Goal: Navigation & Orientation: Find specific page/section

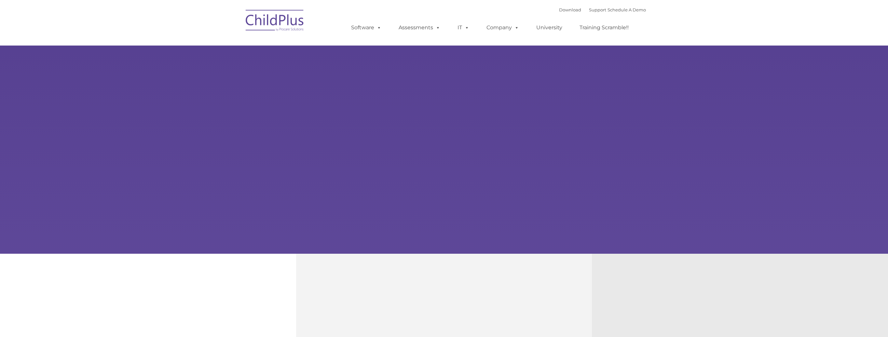
type input ""
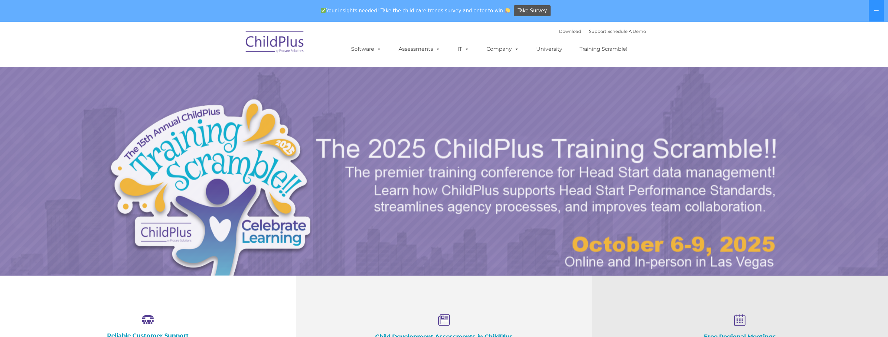
select select "MEDIUM"
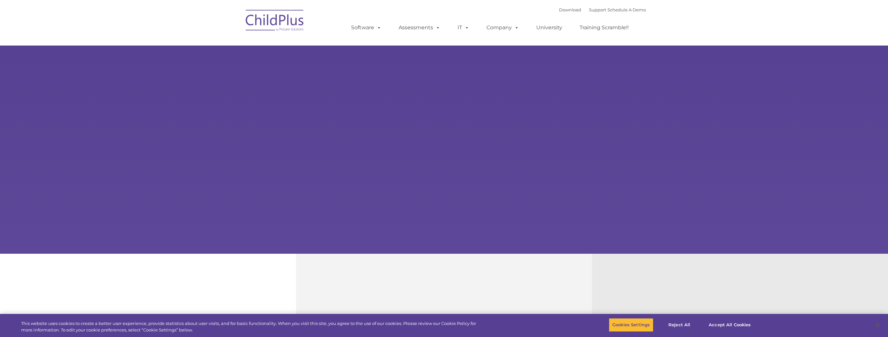
type input ""
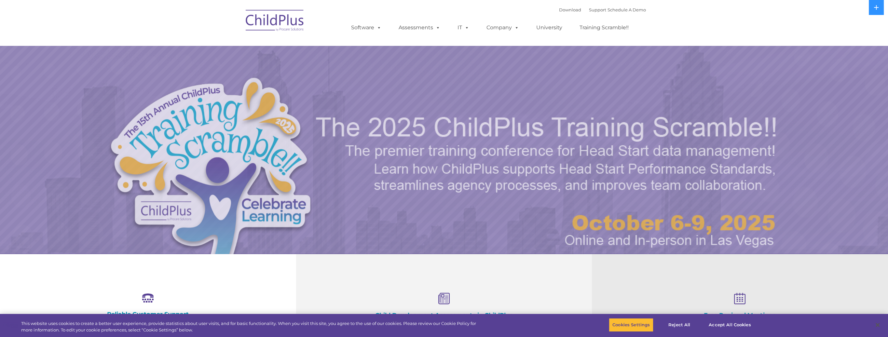
select select "MEDIUM"
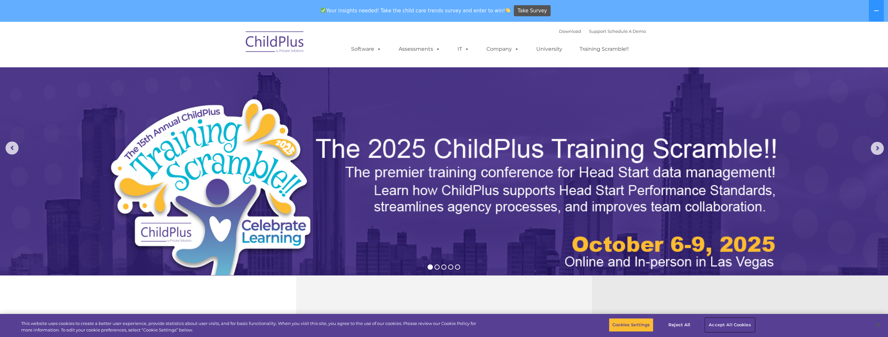
click at [708, 326] on button "Accept All Cookies" at bounding box center [729, 325] width 49 height 14
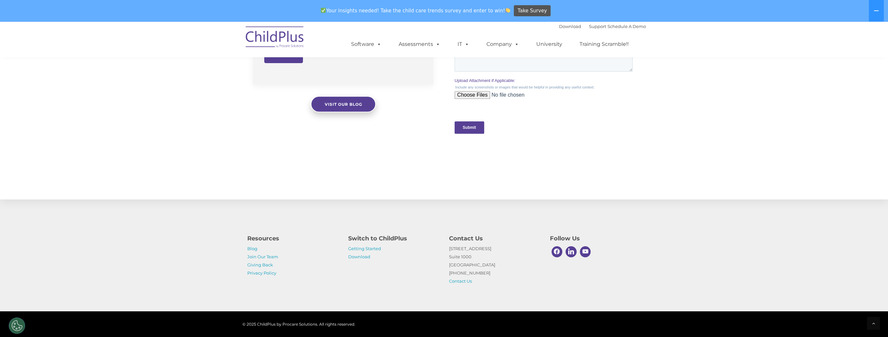
scroll to position [605, 0]
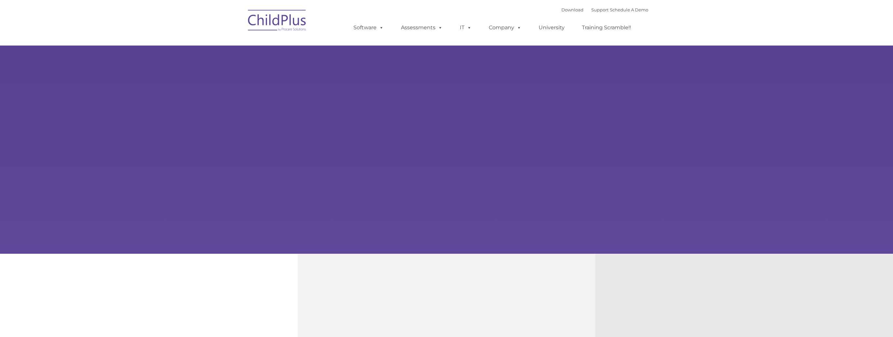
type input ""
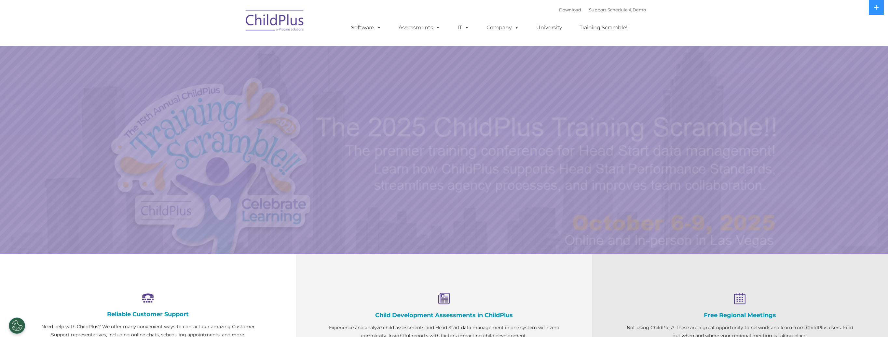
select select "MEDIUM"
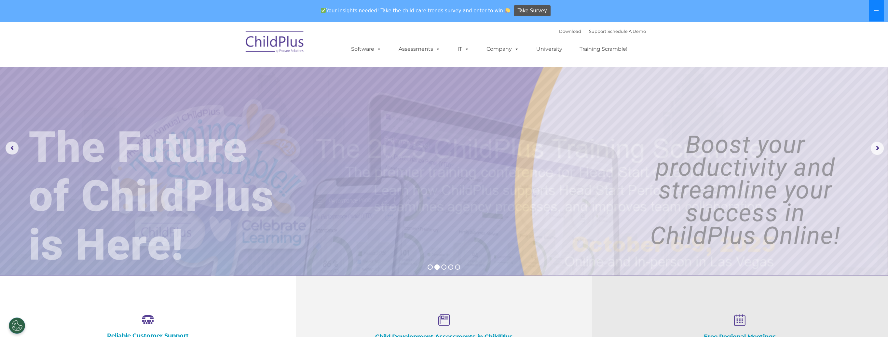
click at [877, 9] on icon at bounding box center [875, 10] width 5 height 5
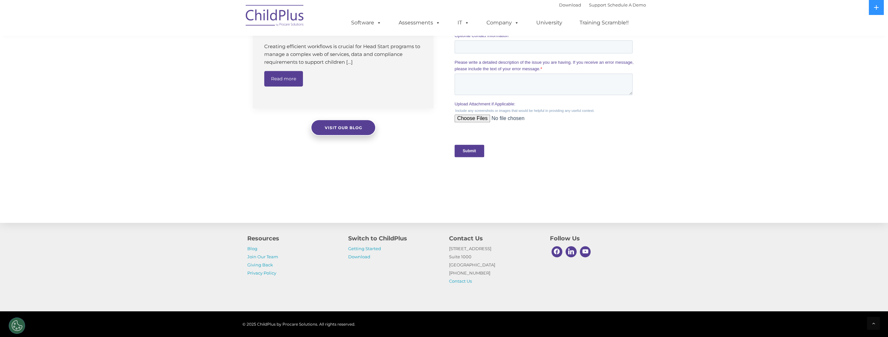
scroll to position [593, 0]
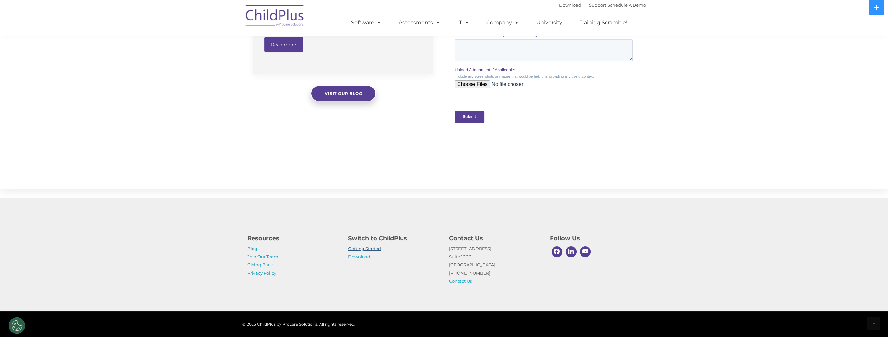
click at [355, 249] on link "Getting Started" at bounding box center [364, 248] width 33 height 5
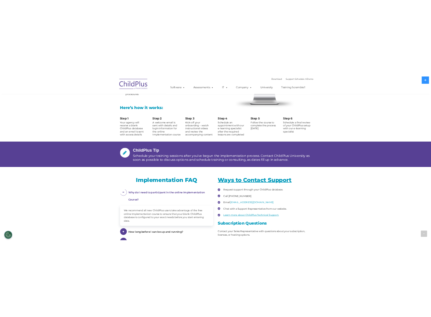
scroll to position [703, 0]
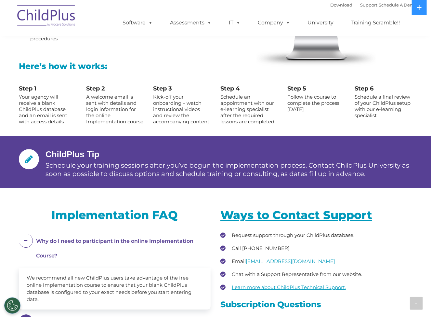
click at [152, 33] on ul "Software ChildPlus: The original and most widely-used Head Start data managemen…" at bounding box center [264, 23] width 308 height 26
click at [34, 12] on img at bounding box center [46, 16] width 65 height 33
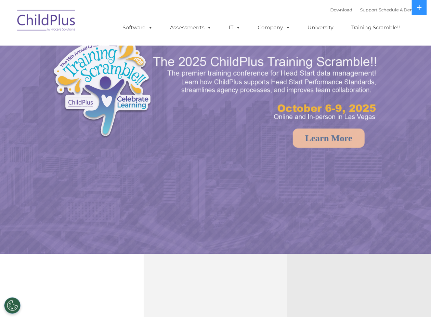
select select "MEDIUM"
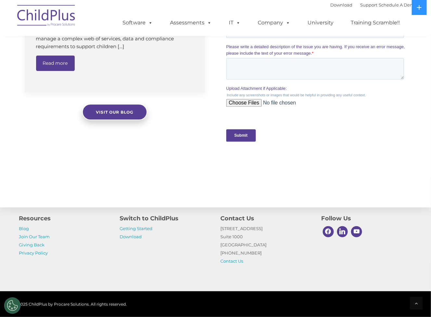
scroll to position [653, 0]
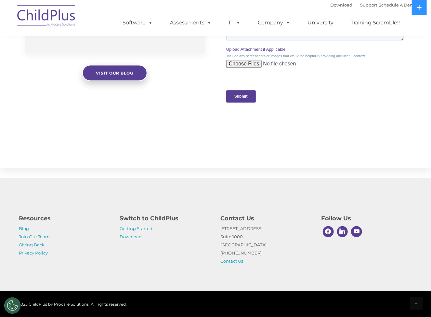
click at [147, 229] on link "Getting Started" at bounding box center [136, 228] width 33 height 5
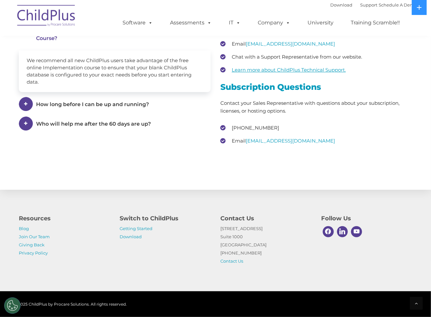
scroll to position [947, 0]
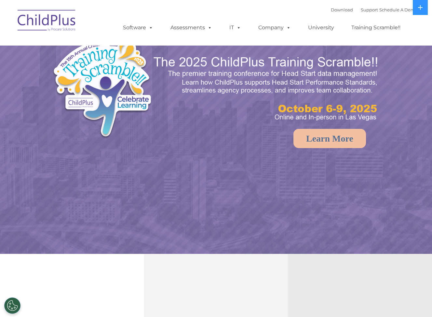
select select "MEDIUM"
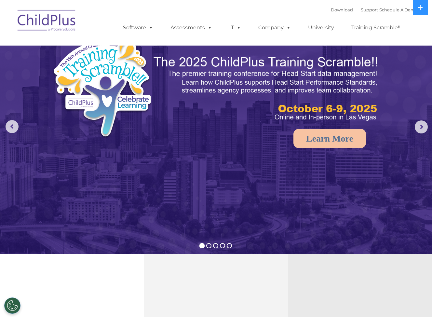
click at [35, 20] on img at bounding box center [46, 21] width 65 height 33
